Goal: Task Accomplishment & Management: Manage account settings

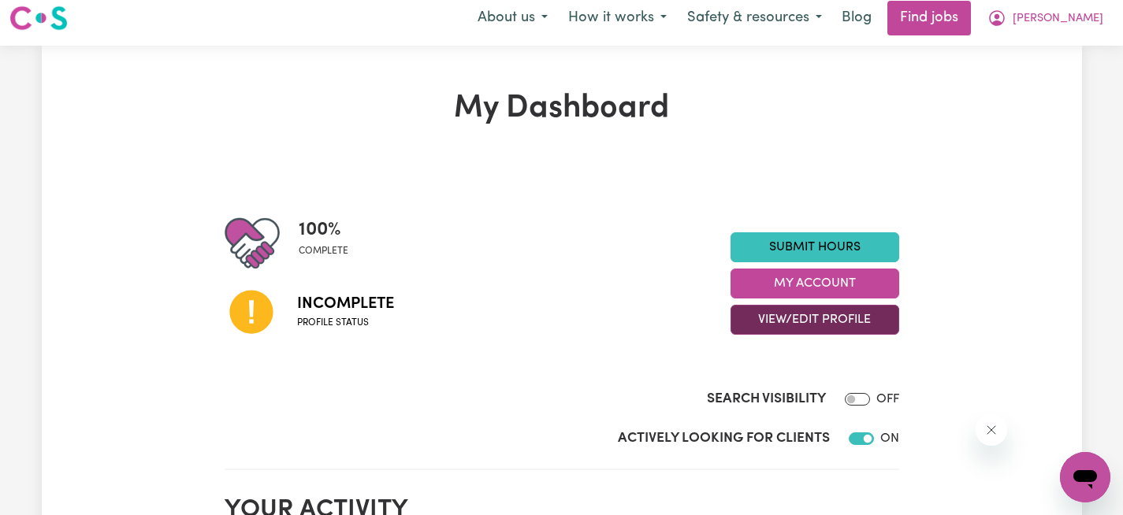
click at [797, 325] on button "View/Edit Profile" at bounding box center [815, 320] width 169 height 30
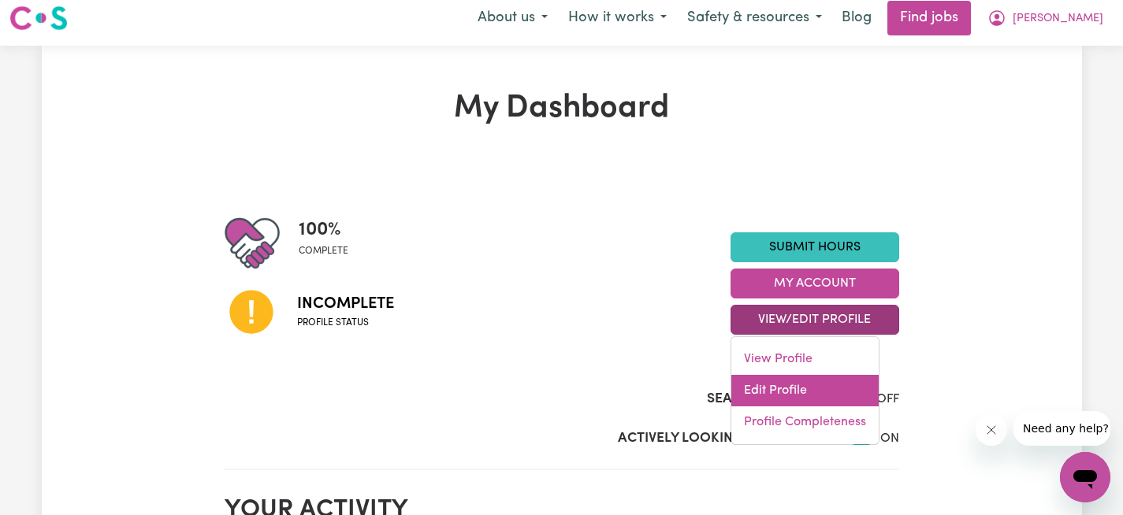
click at [791, 386] on link "Edit Profile" at bounding box center [804, 391] width 147 height 32
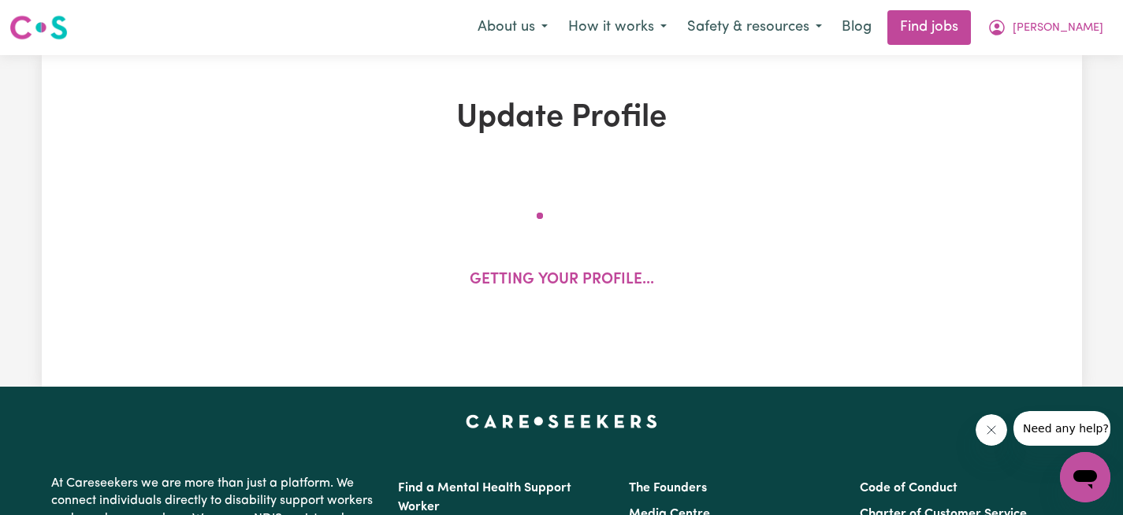
select select "[DEMOGRAPHIC_DATA]"
select select "[DEMOGRAPHIC_DATA] Citizen"
select select "Studying a healthcare related degree or qualification"
select select "65"
select select "95"
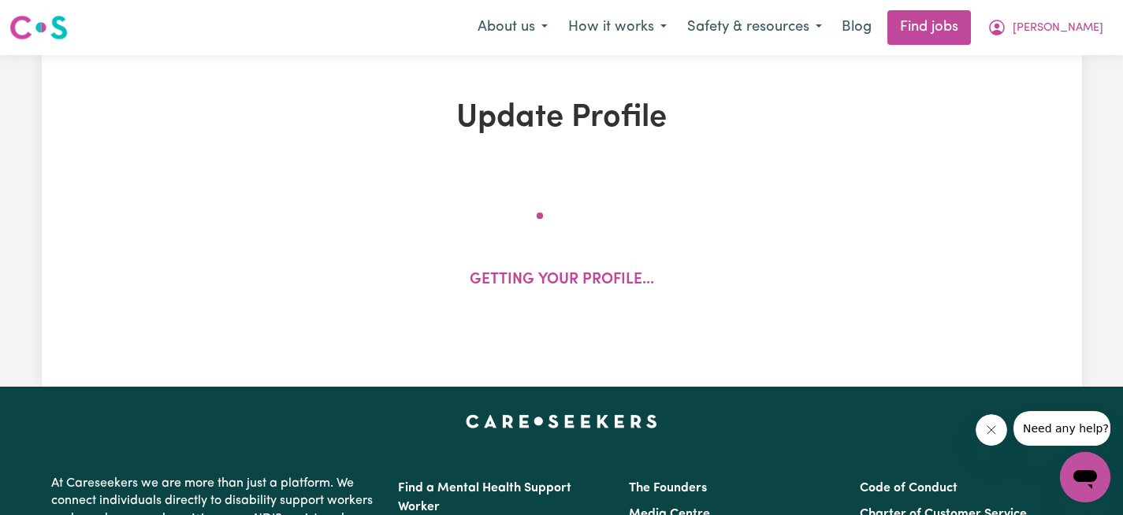
select select "85"
